Goal: Communication & Community: Answer question/provide support

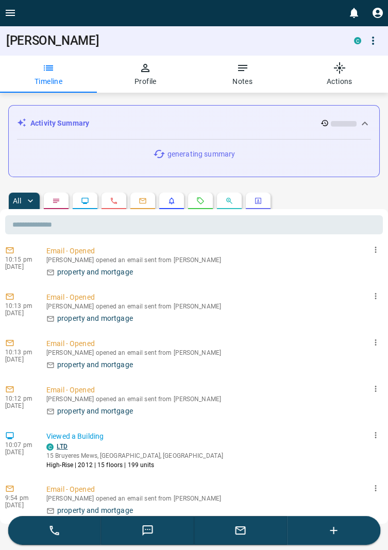
click at [16, 15] on button "Open drawer" at bounding box center [10, 13] width 21 height 26
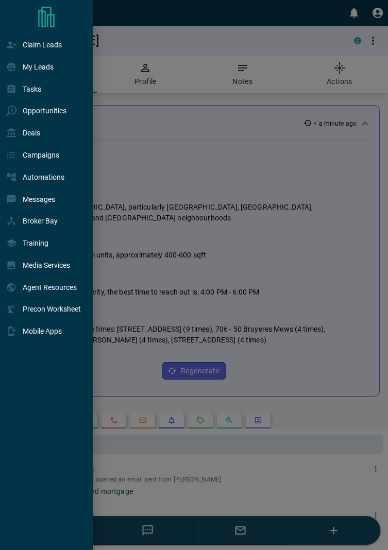
click at [209, 148] on div at bounding box center [194, 275] width 388 height 550
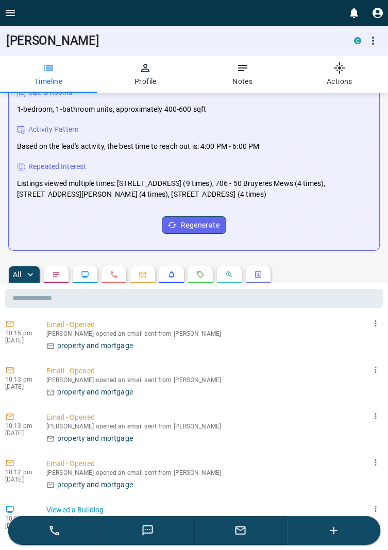
scroll to position [151, 0]
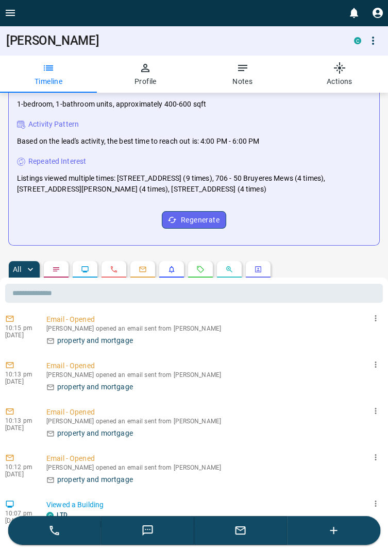
click at [205, 265] on icon "Requests" at bounding box center [200, 269] width 8 height 8
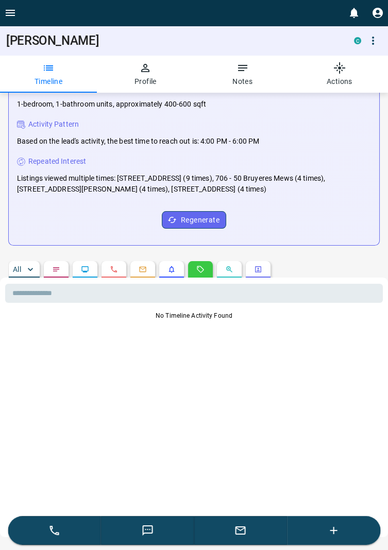
click at [265, 515] on div "No Timeline Activity Found" at bounding box center [194, 421] width 378 height 220
click at [12, 12] on icon "Open drawer" at bounding box center [10, 13] width 12 height 12
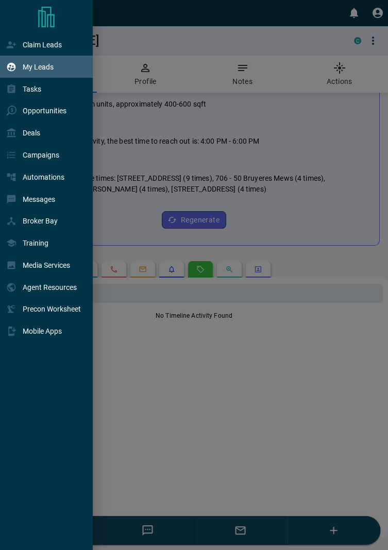
click at [47, 67] on p "My Leads" at bounding box center [38, 67] width 31 height 8
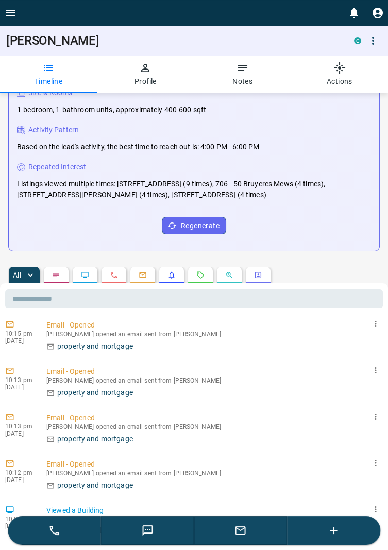
scroll to position [151, 0]
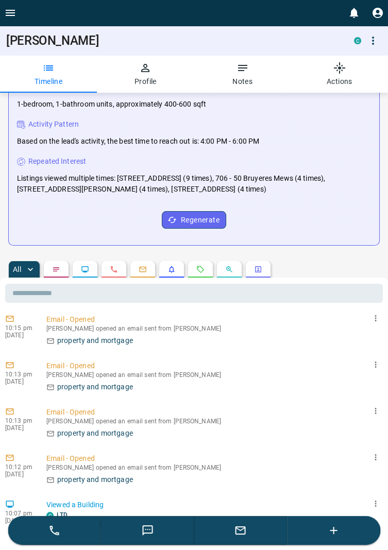
click at [244, 537] on icon "button" at bounding box center [240, 531] width 12 height 12
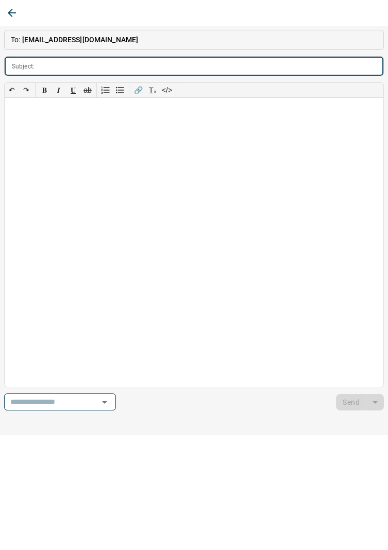
scroll to position [36, 0]
type input "*******"
click at [24, 127] on div at bounding box center [194, 242] width 379 height 289
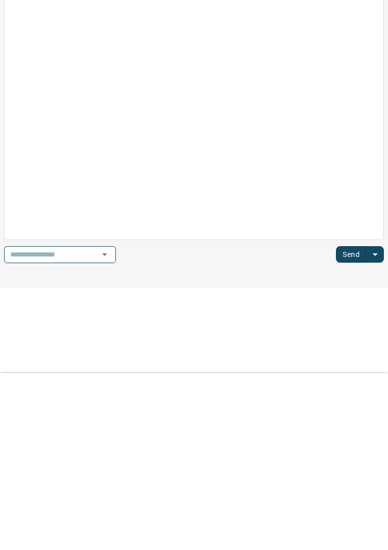
scroll to position [90, 0]
click at [353, 430] on button "Send" at bounding box center [351, 432] width 30 height 16
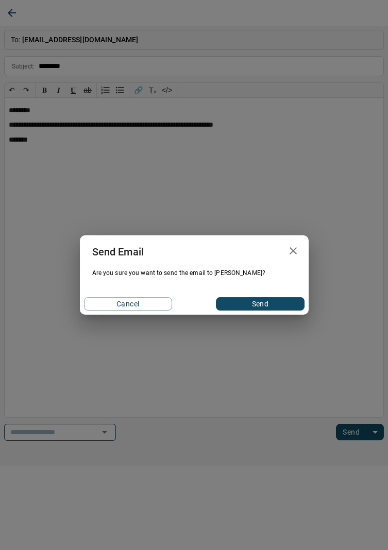
click at [269, 304] on button "Send" at bounding box center [260, 303] width 88 height 13
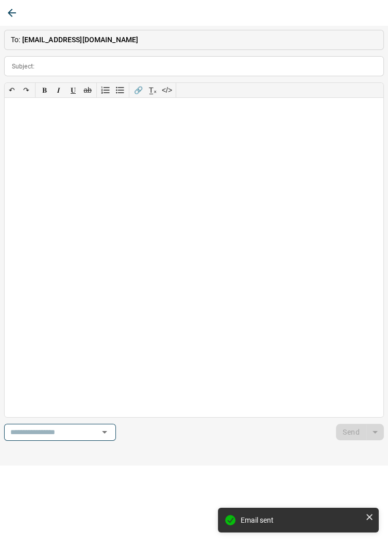
click at [19, 15] on button "button" at bounding box center [12, 13] width 19 height 19
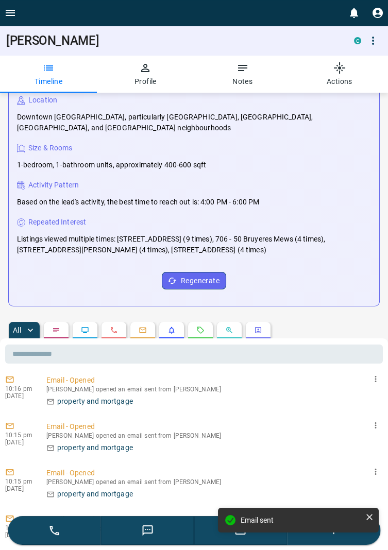
click at [12, 12] on icon "Open drawer" at bounding box center [10, 13] width 9 height 6
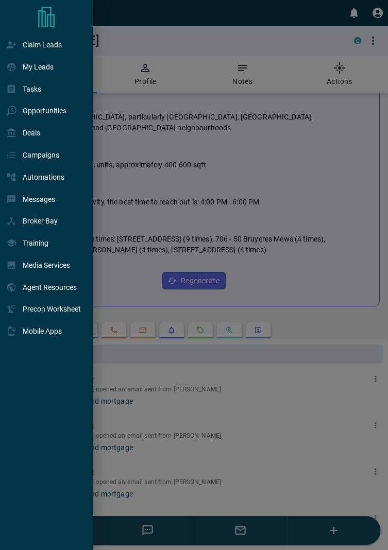
click at [341, 245] on div at bounding box center [194, 275] width 388 height 550
